Goal: Task Accomplishment & Management: Manage account settings

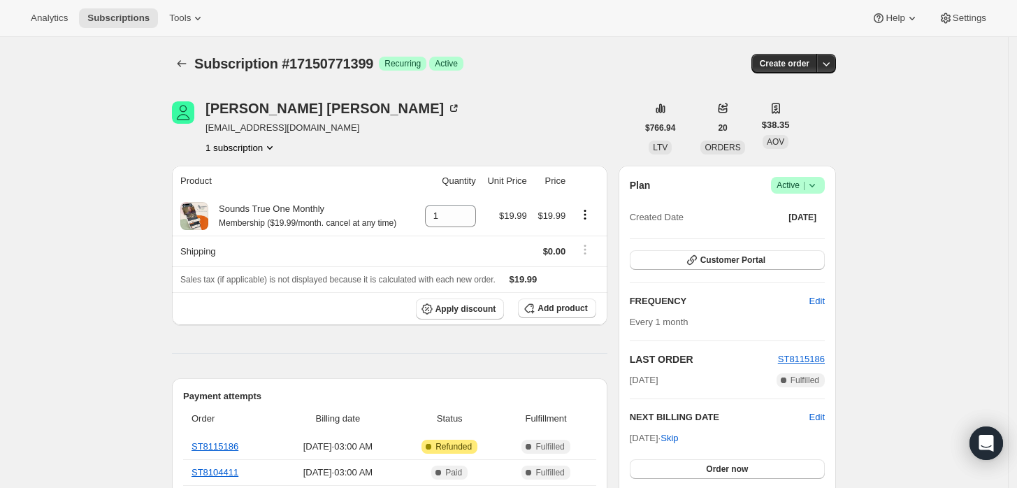
click at [819, 182] on icon at bounding box center [812, 185] width 14 height 14
click at [810, 233] on span "Cancel subscription" at bounding box center [802, 236] width 79 height 10
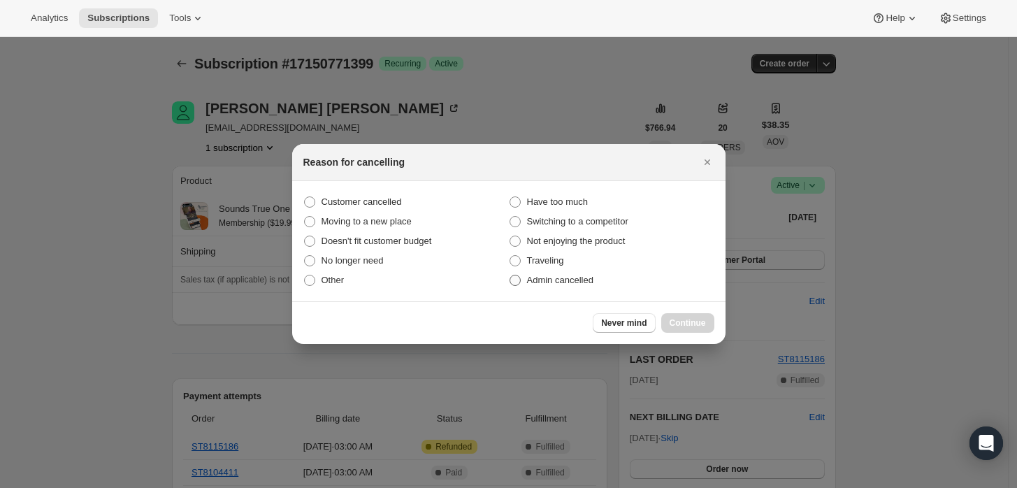
click at [564, 289] on label "Admin cancelled" at bounding box center [611, 280] width 205 height 20
click at [510, 275] on input "Admin cancelled" at bounding box center [509, 275] width 1 height 1
radio input "true"
click at [683, 321] on span "Continue" at bounding box center [687, 322] width 36 height 11
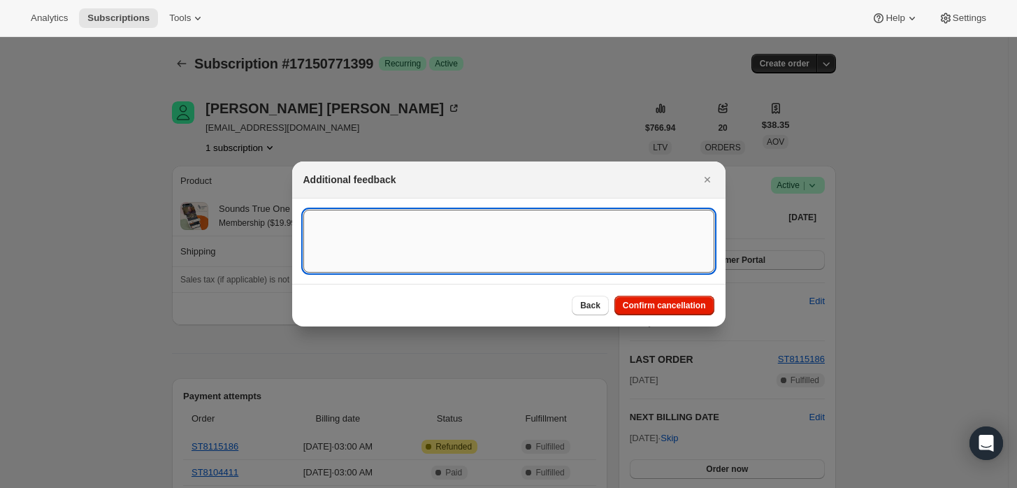
click at [465, 236] on textarea ":rbj:" at bounding box center [508, 241] width 411 height 63
type textarea "Customer requested cancellation and refund."
click at [672, 304] on span "Confirm cancellation" at bounding box center [663, 305] width 83 height 11
